Goal: Task Accomplishment & Management: Use online tool/utility

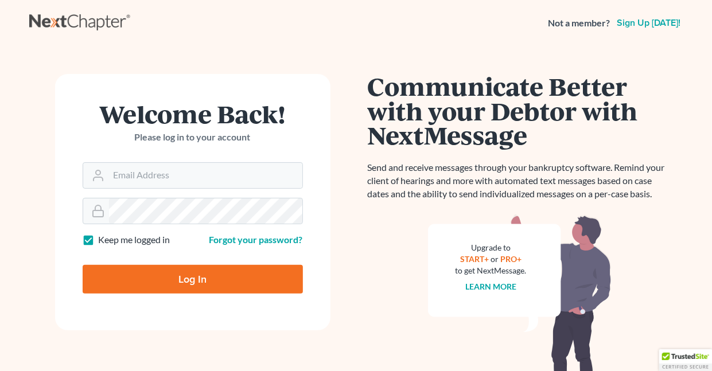
click at [99, 238] on label "Keep me logged in" at bounding box center [135, 240] width 72 height 13
click at [103, 238] on input "Keep me logged in" at bounding box center [106, 237] width 7 height 7
checkbox input "false"
click at [175, 176] on input "Email Address" at bounding box center [205, 175] width 193 height 25
type input "[EMAIL_ADDRESS][DOMAIN_NAME]"
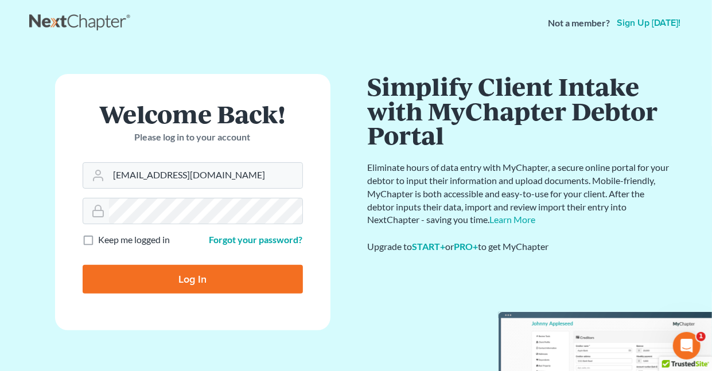
click at [197, 281] on input "Log In" at bounding box center [193, 279] width 220 height 29
type input "Thinking..."
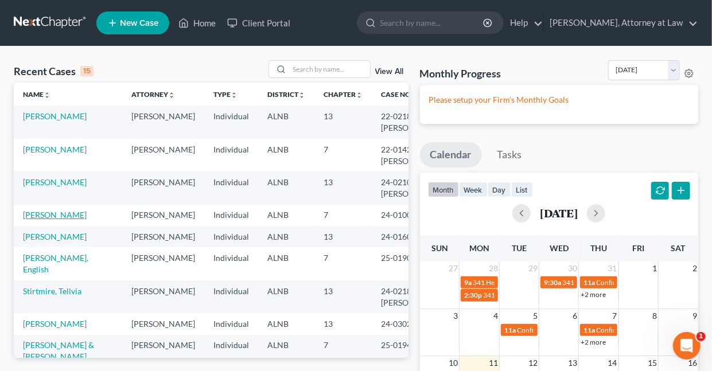
click at [44, 215] on link "[PERSON_NAME]" at bounding box center [55, 215] width 64 height 10
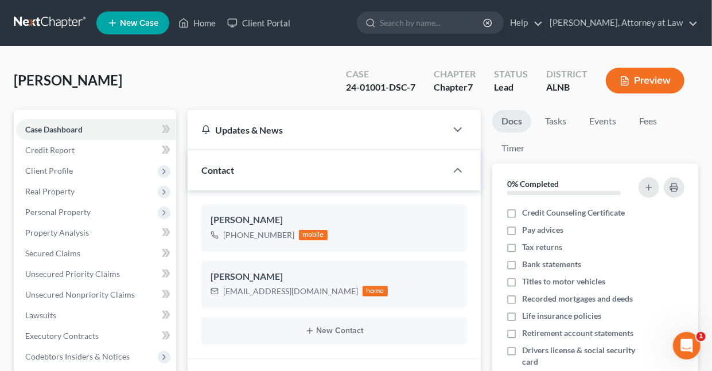
click at [662, 79] on button "Preview" at bounding box center [645, 81] width 79 height 26
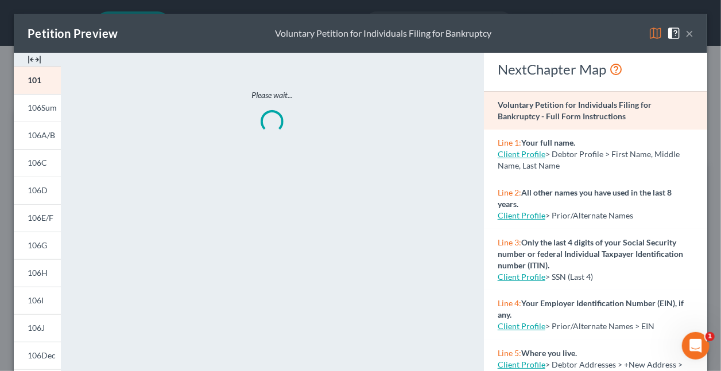
click at [648, 32] on img at bounding box center [655, 33] width 14 height 14
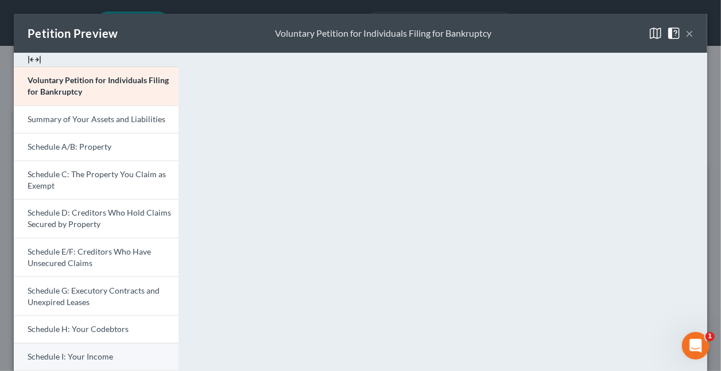
click at [71, 356] on span "Schedule I: Your Income" at bounding box center [70, 357] width 85 height 10
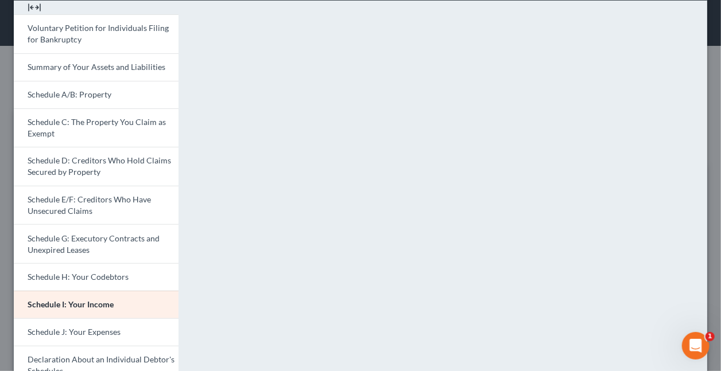
scroll to position [73, 0]
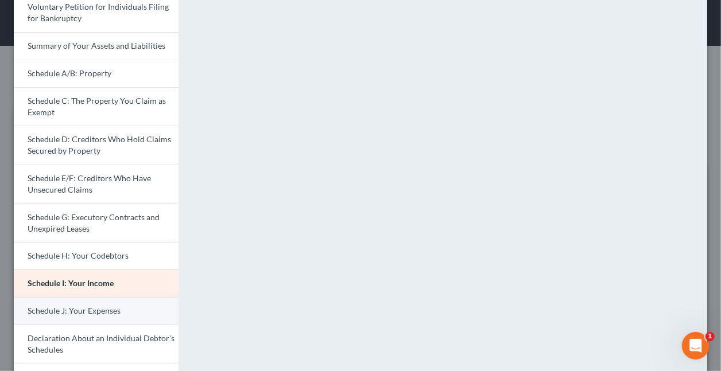
click at [68, 310] on span "Schedule J: Your Expenses" at bounding box center [74, 311] width 93 height 10
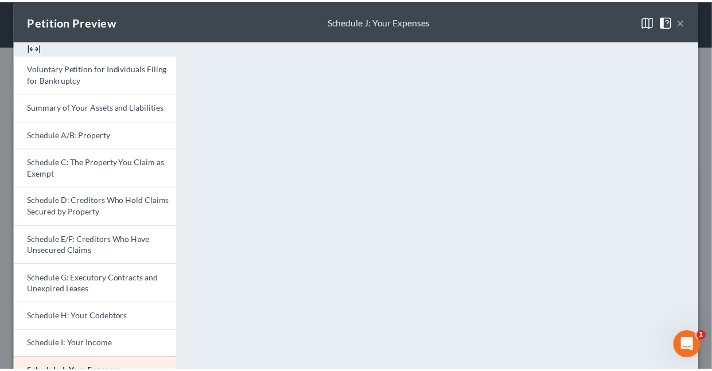
scroll to position [10, 0]
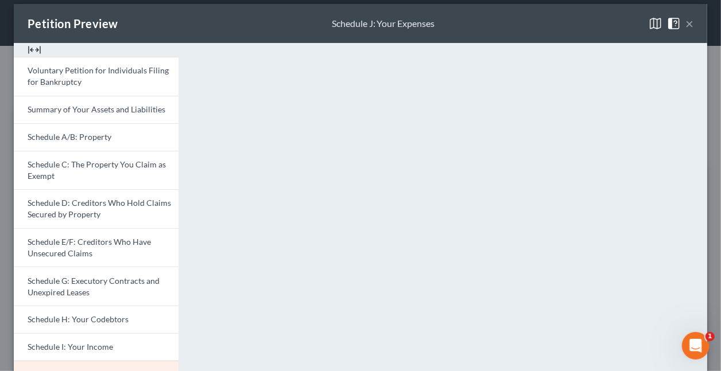
click at [685, 25] on button "×" at bounding box center [689, 24] width 8 height 14
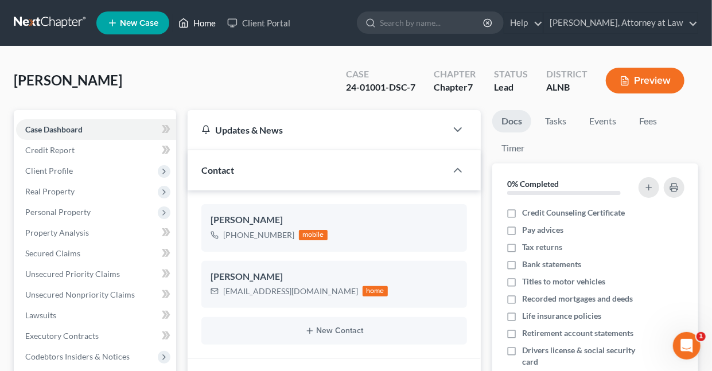
click at [211, 24] on link "Home" at bounding box center [197, 23] width 49 height 21
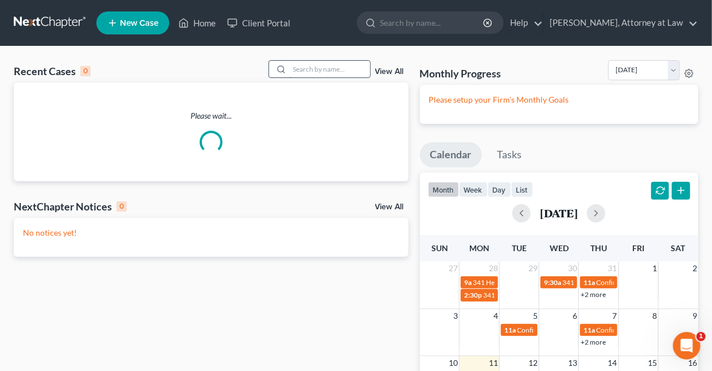
click at [310, 69] on input "search" at bounding box center [330, 69] width 80 height 17
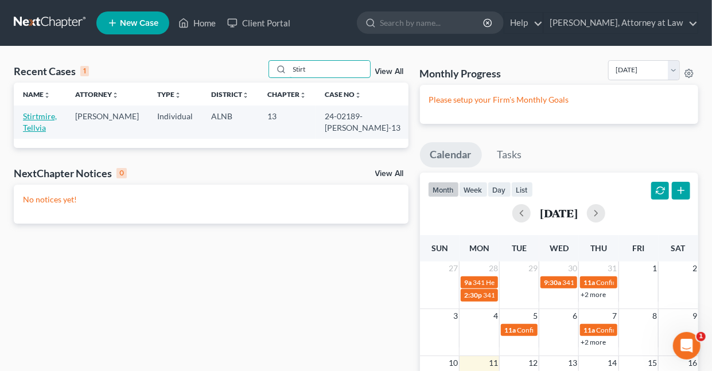
type input "Stirt"
click at [57, 116] on link "Stirtmire, Tellvia" at bounding box center [40, 121] width 34 height 21
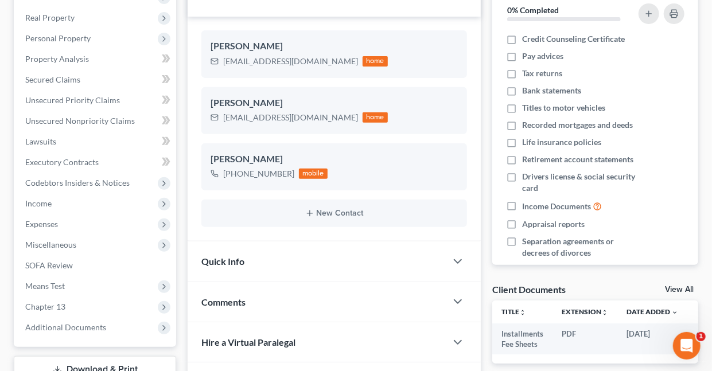
scroll to position [198, 0]
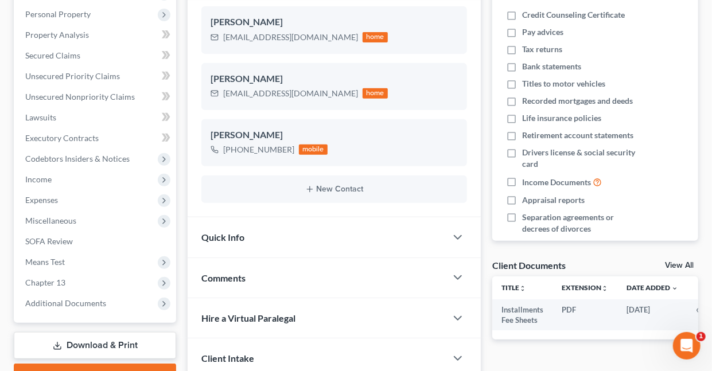
click at [100, 342] on link "Download & Print" at bounding box center [95, 345] width 162 height 27
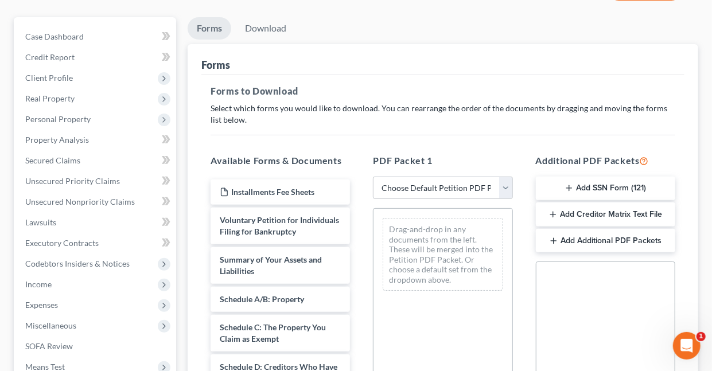
scroll to position [110, 0]
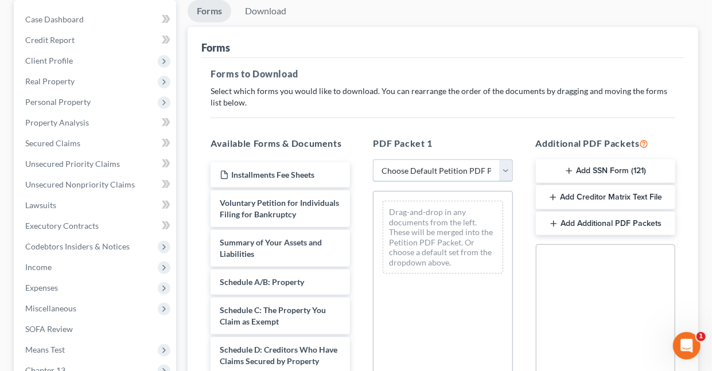
click at [468, 169] on select "Choose Default Petition PDF Packet Complete Bankruptcy Petition (all forms and …" at bounding box center [442, 171] width 139 height 23
select select "2"
click at [373, 160] on select "Choose Default Petition PDF Packet Complete Bankruptcy Petition (all forms and …" at bounding box center [442, 171] width 139 height 23
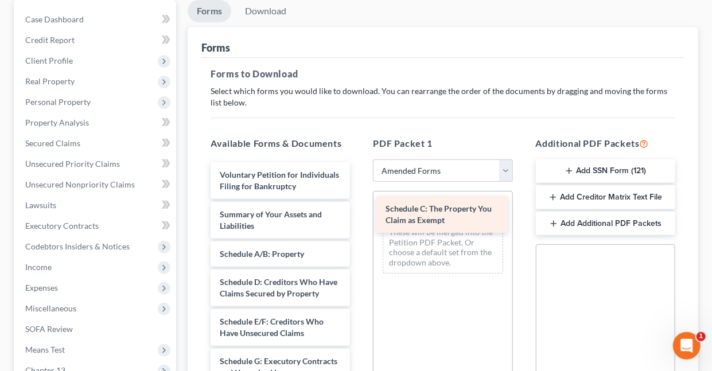
drag, startPoint x: 274, startPoint y: 296, endPoint x: 438, endPoint y: 213, distance: 184.5
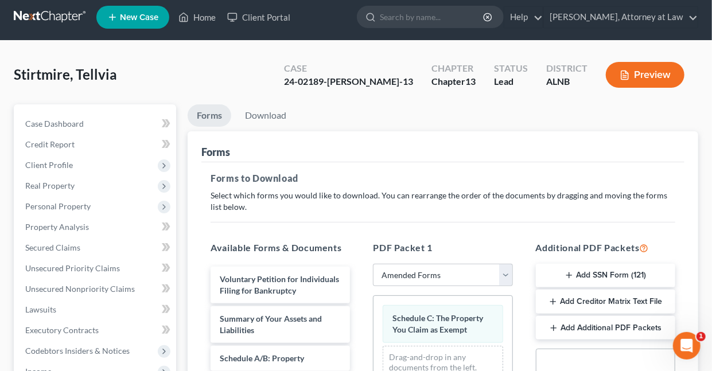
scroll to position [0, 0]
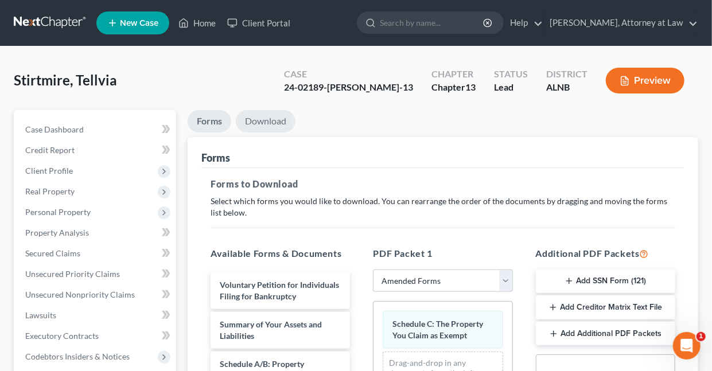
click at [267, 121] on link "Download" at bounding box center [266, 121] width 60 height 22
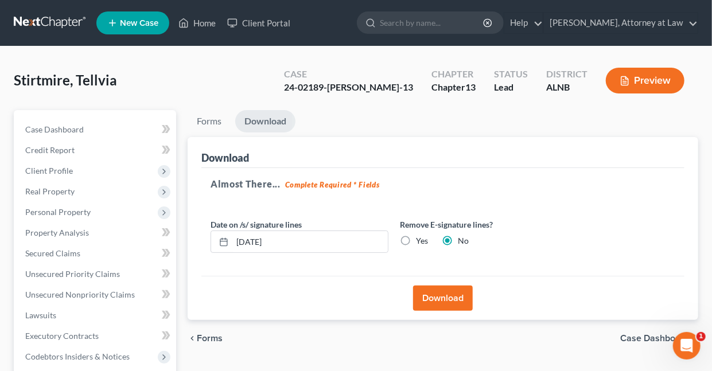
click at [445, 300] on button "Download" at bounding box center [443, 298] width 60 height 25
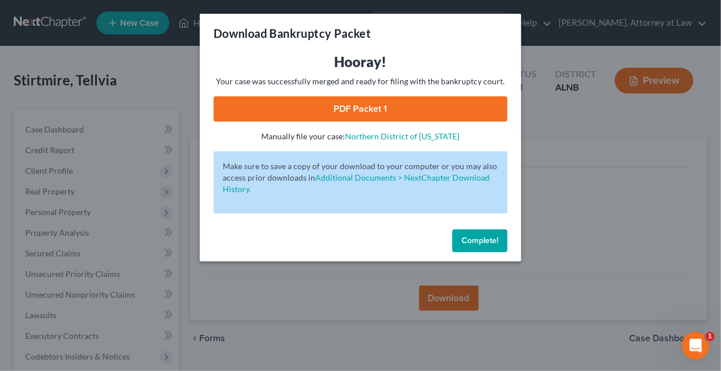
click at [349, 102] on link "PDF Packet 1" at bounding box center [360, 108] width 294 height 25
click at [470, 236] on span "Complete!" at bounding box center [479, 241] width 37 height 10
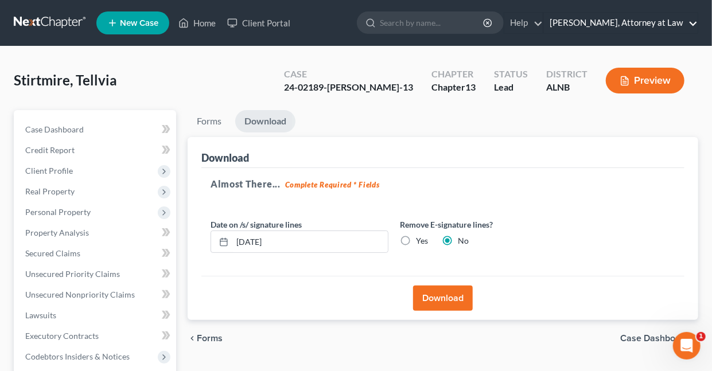
click at [694, 24] on link "Daisy M. Holder, Attorney at Law" at bounding box center [621, 23] width 154 height 21
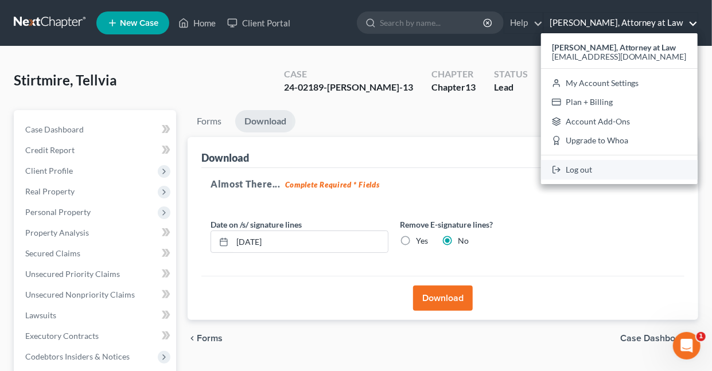
click at [590, 168] on link "Log out" at bounding box center [619, 170] width 157 height 20
